Goal: Check status: Check status

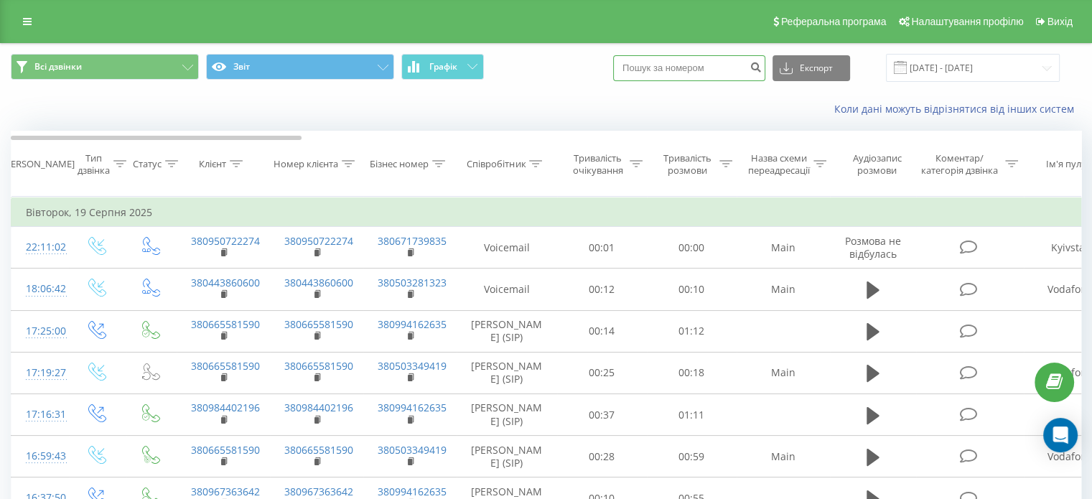
drag, startPoint x: 656, startPoint y: 76, endPoint x: 667, endPoint y: 74, distance: 11.0
click at [656, 75] on input at bounding box center [689, 68] width 152 height 26
paste input "0973171550"
type input "0973171550"
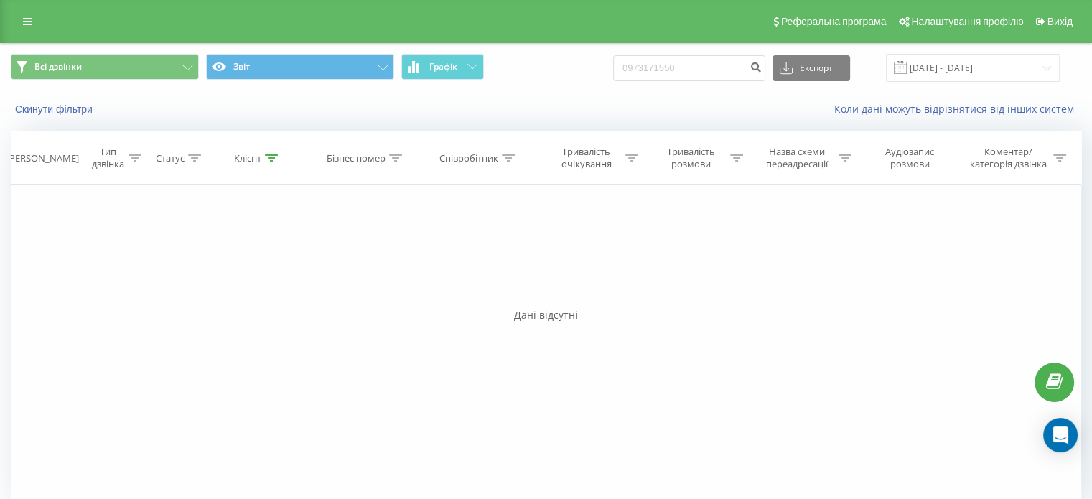
click at [655, 83] on div "Всі дзвінки Звіт Графік 0973171550 Експорт .csv .xls .xlsx 21.05.2025 - 21.08.2…" at bounding box center [546, 68] width 1091 height 48
click at [667, 81] on div "Всі дзвінки Звіт Графік 0973171550 Експорт .csv .xls .xlsx 21.05.2025 - 21.08.2…" at bounding box center [546, 68] width 1091 height 48
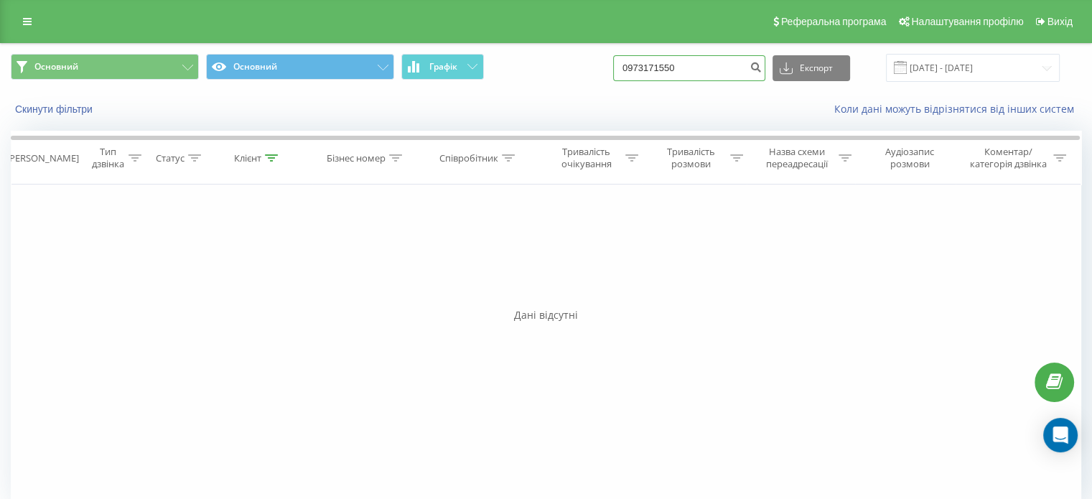
drag, startPoint x: 714, startPoint y: 66, endPoint x: 618, endPoint y: 62, distance: 96.3
click at [618, 62] on div "Основний Основний Графік 0973171550 Експорт .csv .xls .xlsx 21.05.2025 - 21.08.…" at bounding box center [546, 68] width 1071 height 28
